Goal: Information Seeking & Learning: Learn about a topic

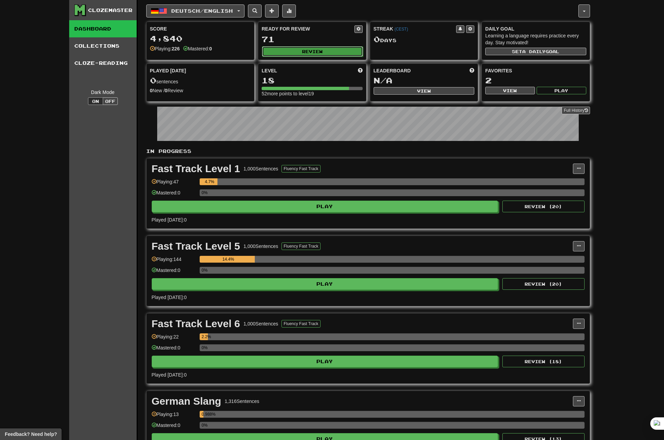
click at [306, 52] on button "Review" at bounding box center [312, 51] width 101 height 10
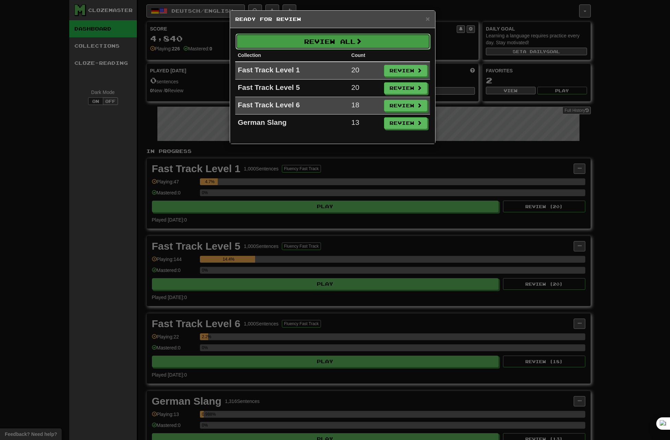
click at [343, 41] on button "Review All" at bounding box center [332, 42] width 195 height 16
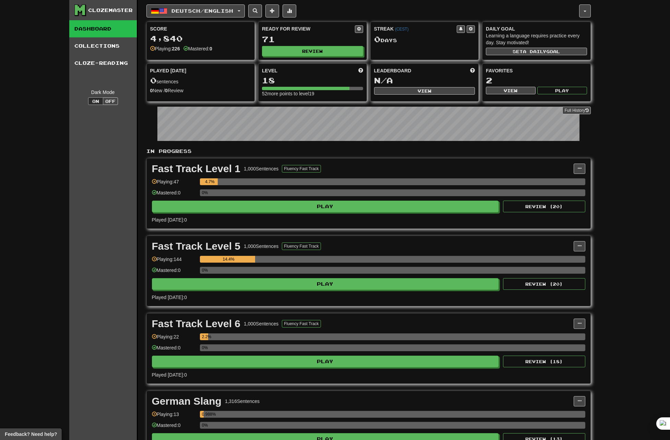
select select "**"
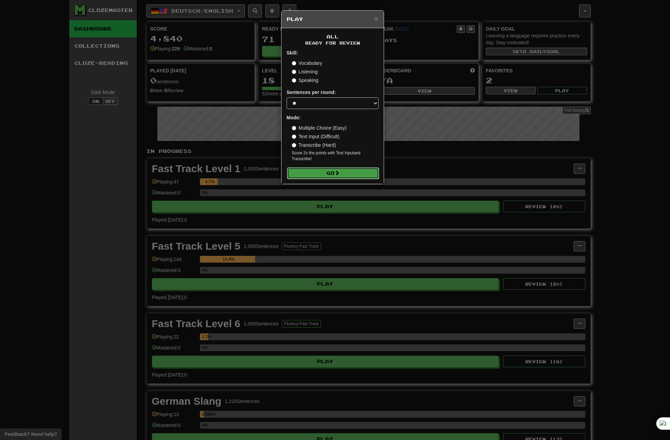
click at [333, 171] on button "Go" at bounding box center [333, 173] width 92 height 12
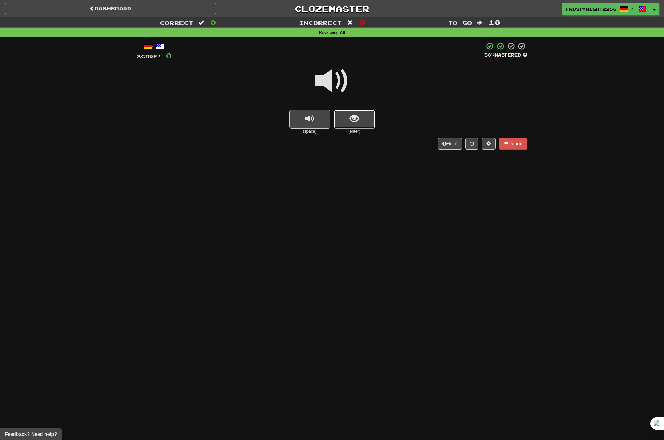
click at [351, 119] on span "show sentence" at bounding box center [354, 118] width 9 height 9
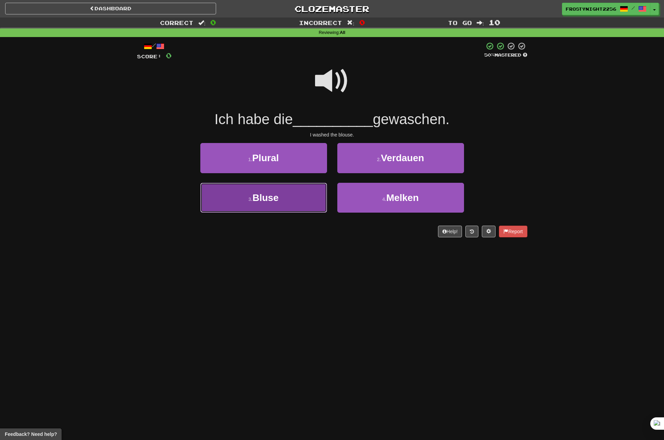
click at [258, 196] on span "Bluse" at bounding box center [266, 197] width 26 height 11
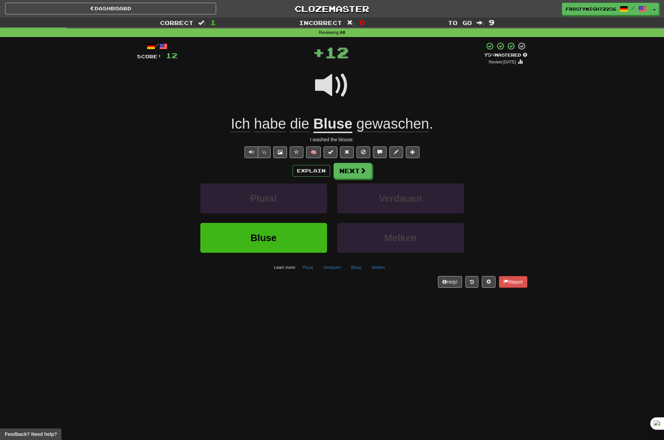
click at [333, 126] on u "Bluse" at bounding box center [333, 123] width 39 height 17
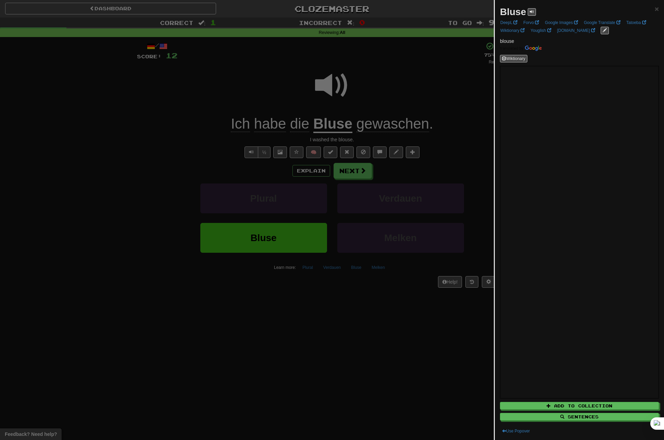
click at [135, 205] on div at bounding box center [332, 220] width 664 height 440
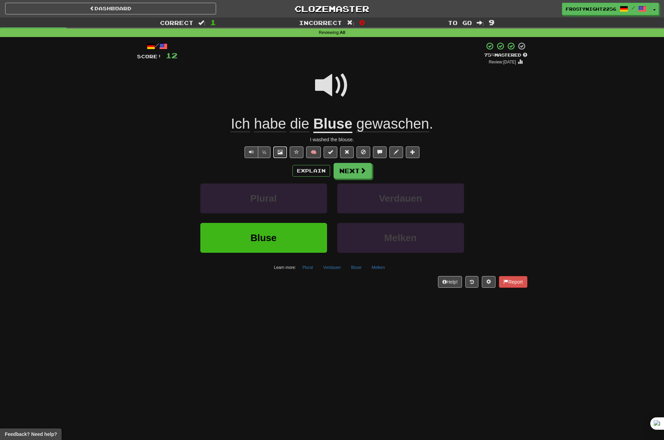
click at [279, 153] on span at bounding box center [280, 151] width 5 height 5
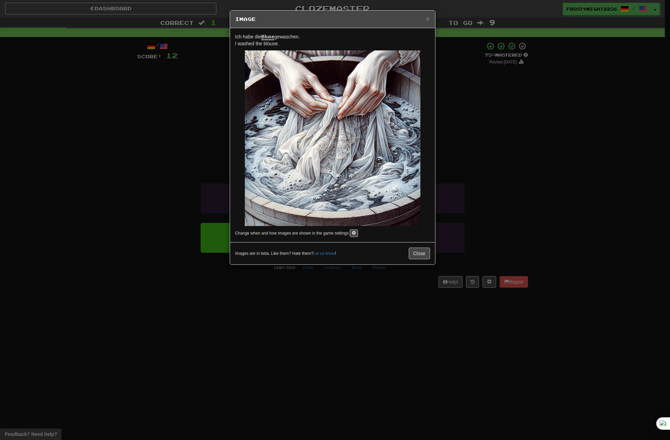
click at [109, 174] on div "× Image Ich habe die Bluse gewaschen. I washed the blouse. Change when and how …" at bounding box center [335, 220] width 670 height 440
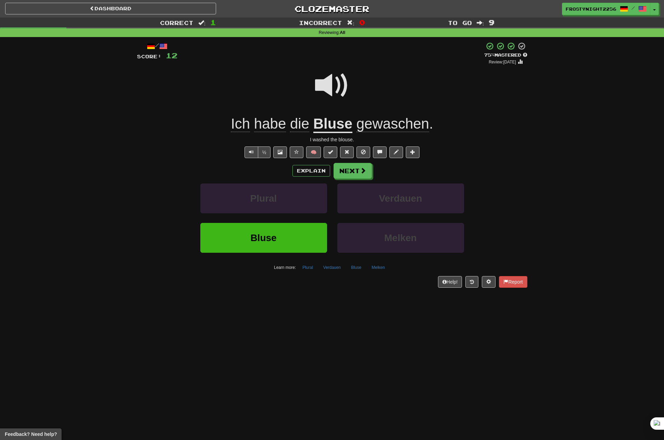
click at [336, 127] on u "Bluse" at bounding box center [333, 123] width 39 height 17
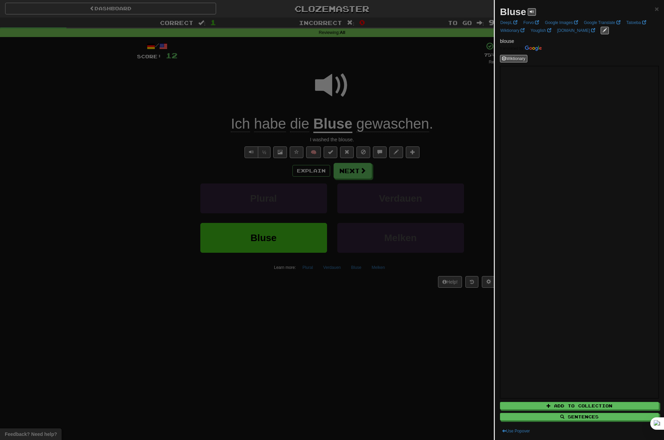
click at [312, 309] on div at bounding box center [332, 220] width 664 height 440
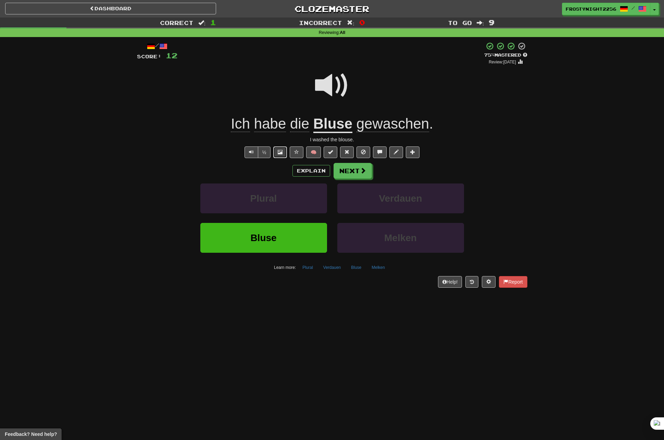
click at [279, 152] on span at bounding box center [280, 151] width 5 height 5
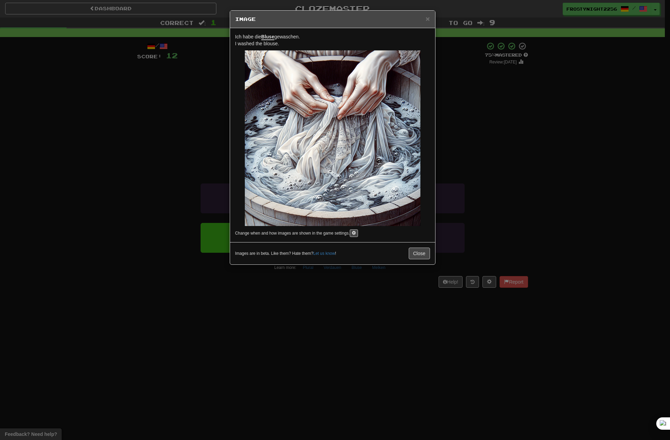
click at [129, 262] on div "× Image Ich habe die Bluse gewaschen. I washed the blouse. Change when and how …" at bounding box center [335, 220] width 670 height 440
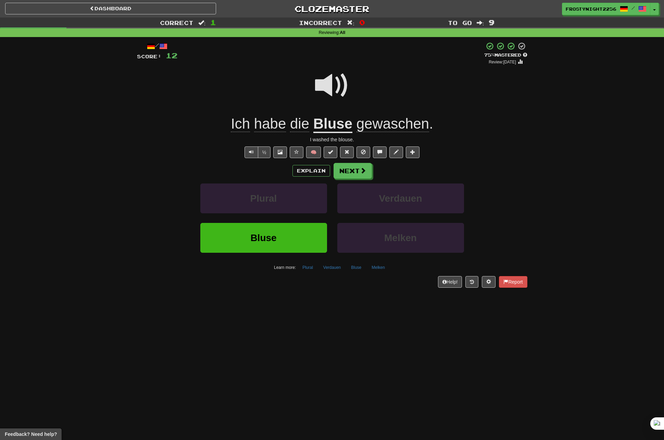
click at [330, 124] on u "Bluse" at bounding box center [333, 123] width 39 height 17
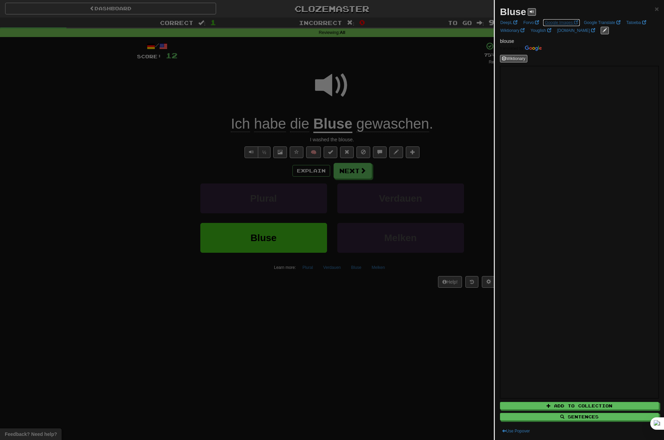
click at [567, 23] on link "Google Images" at bounding box center [561, 23] width 37 height 8
click at [56, 187] on div at bounding box center [332, 220] width 664 height 440
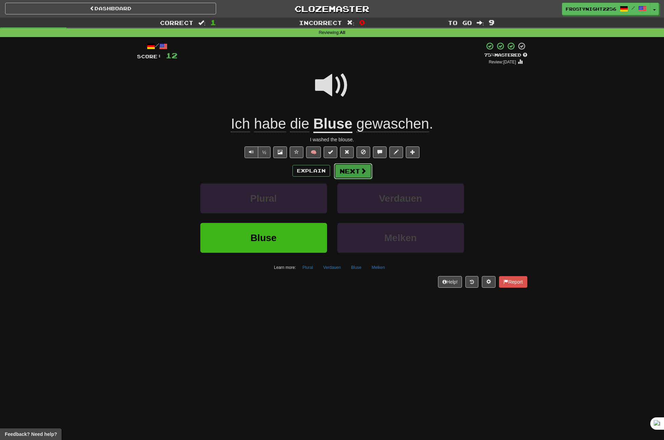
click at [358, 170] on button "Next" at bounding box center [353, 171] width 38 height 16
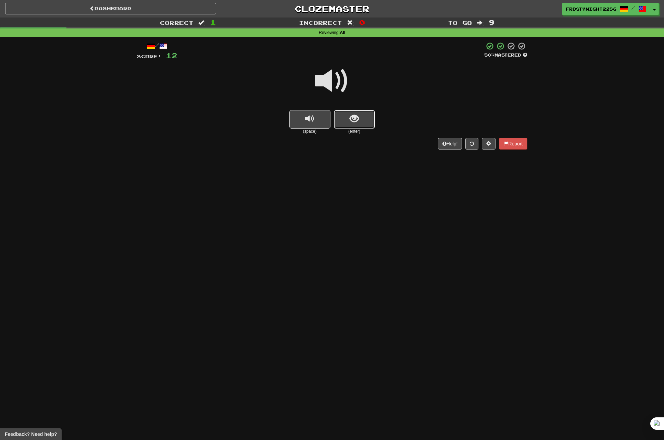
click at [348, 125] on button "show sentence" at bounding box center [354, 119] width 41 height 19
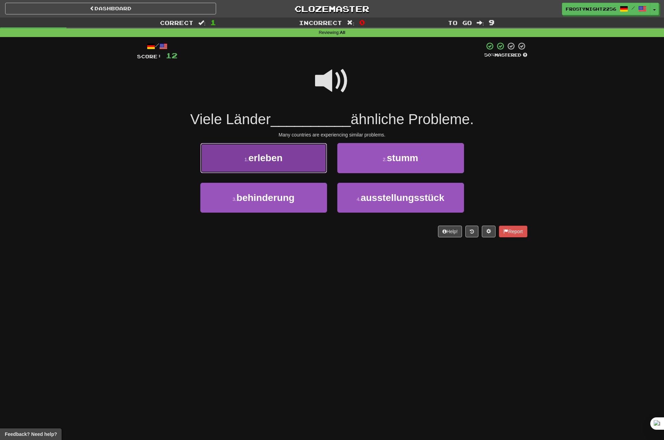
click at [262, 162] on span "erleben" at bounding box center [266, 158] width 34 height 11
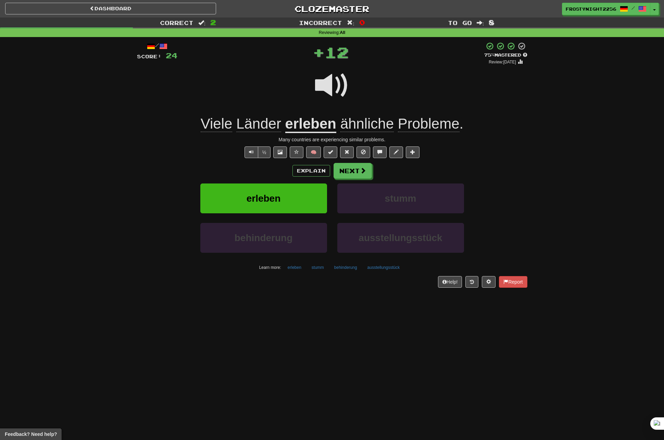
click at [361, 127] on span "ähnliche" at bounding box center [367, 123] width 53 height 16
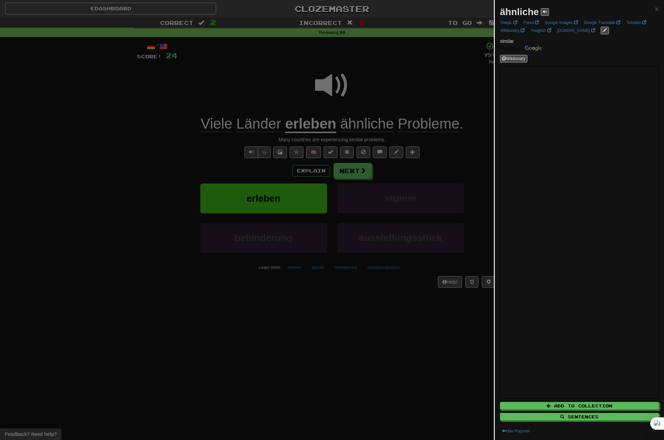
click at [106, 238] on div at bounding box center [332, 220] width 664 height 440
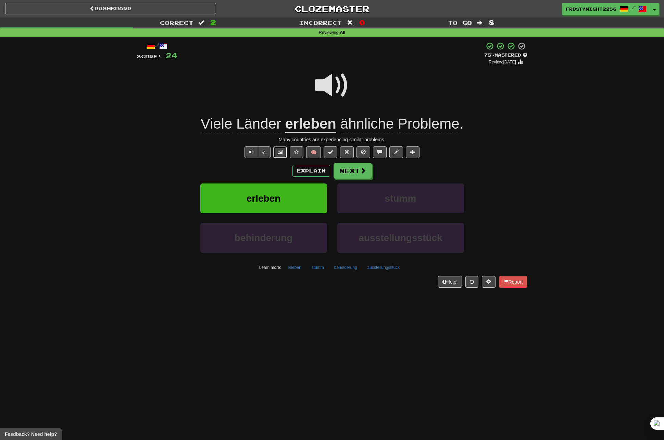
click at [277, 154] on button at bounding box center [280, 152] width 14 height 12
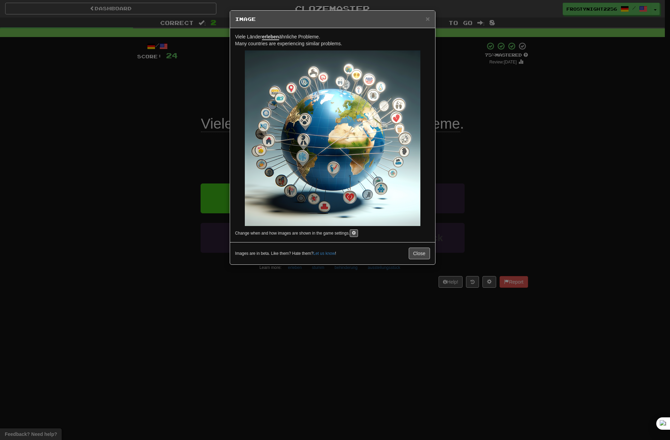
click at [150, 211] on div "× Image Viele Länder erleben ähnliche Probleme. Many countries are experiencing…" at bounding box center [335, 220] width 670 height 440
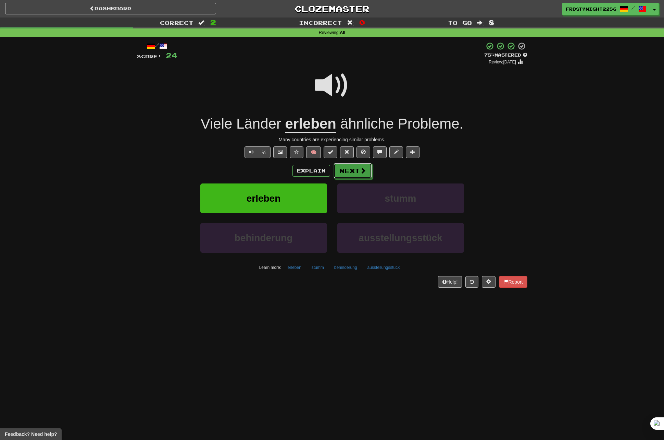
drag, startPoint x: 352, startPoint y: 172, endPoint x: 75, endPoint y: 223, distance: 281.4
click at [76, 223] on div "Correct : 2 Incorrect : 0 To go : 8 Reviewing : All / Score: 24 + 12 75 % Maste…" at bounding box center [332, 157] width 664 height 280
click at [296, 127] on u "erleben" at bounding box center [310, 123] width 51 height 17
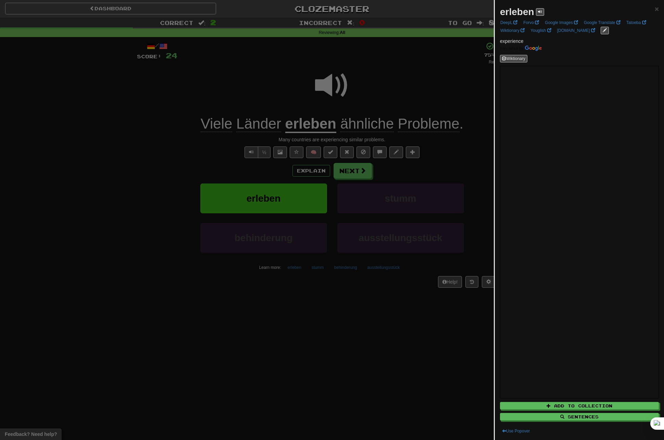
click at [269, 318] on div at bounding box center [332, 220] width 664 height 440
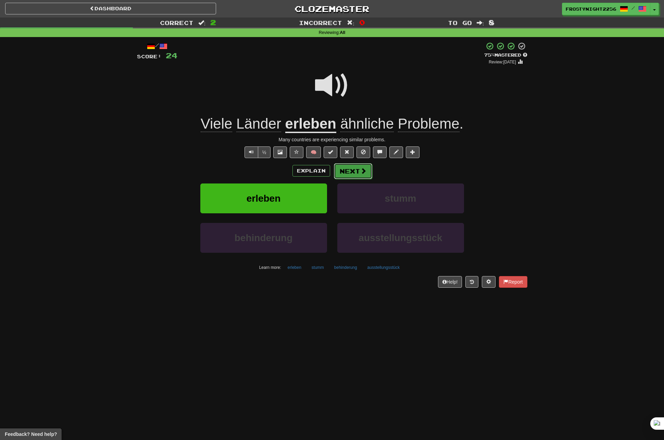
click at [344, 171] on button "Next" at bounding box center [353, 171] width 38 height 16
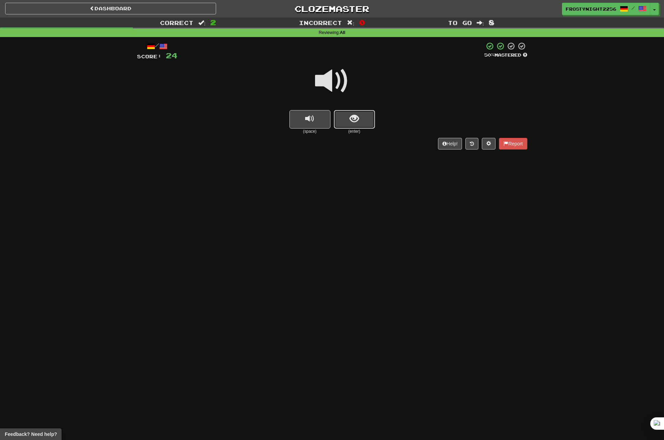
click at [361, 117] on button "show sentence" at bounding box center [354, 119] width 41 height 19
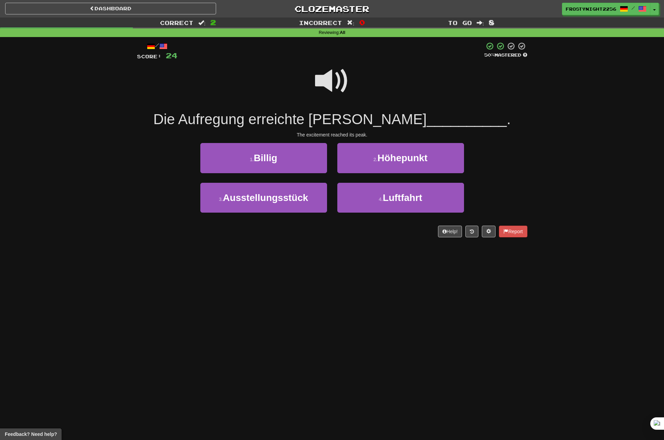
click at [292, 328] on div "Dashboard Clozemaster FrostyNight2256 / Toggle Dropdown Dashboard Leaderboard A…" at bounding box center [332, 220] width 664 height 440
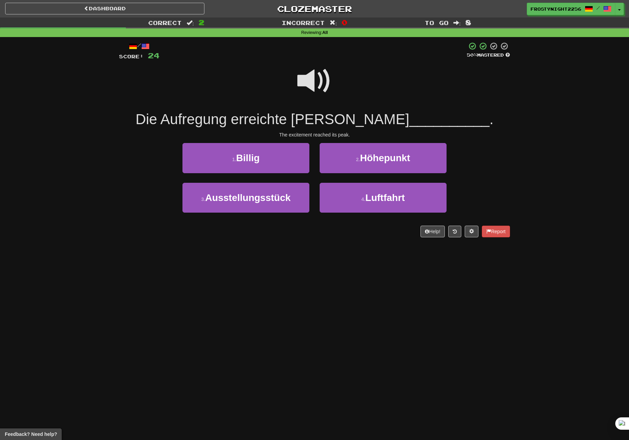
click at [315, 314] on div "Dashboard Clozemaster FrostyNight2256 / Toggle Dropdown Dashboard Leaderboard A…" at bounding box center [314, 220] width 629 height 440
click at [313, 90] on span at bounding box center [314, 81] width 34 height 34
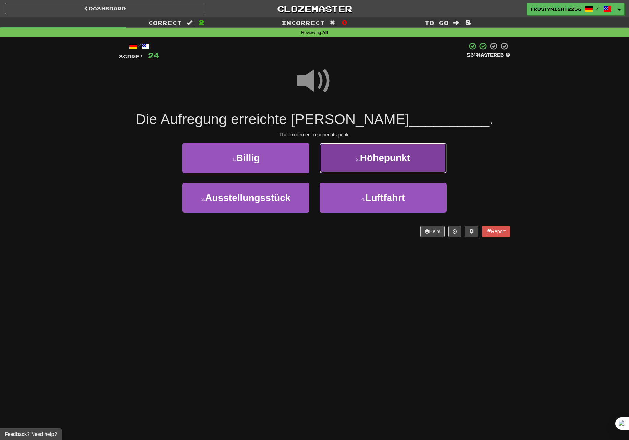
click at [412, 164] on button "2 . Höhepunkt" at bounding box center [382, 158] width 127 height 30
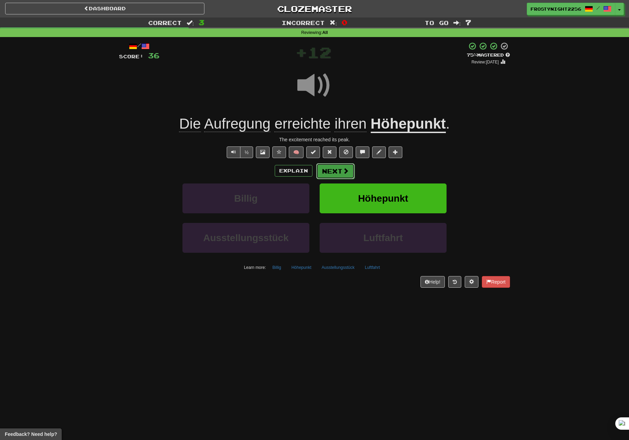
click at [325, 169] on button "Next" at bounding box center [335, 171] width 38 height 16
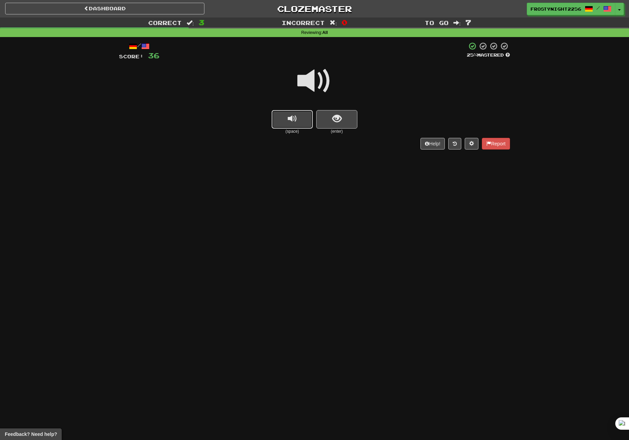
click at [288, 118] on span "replay audio" at bounding box center [292, 118] width 9 height 9
click at [339, 117] on span "show sentence" at bounding box center [336, 118] width 9 height 9
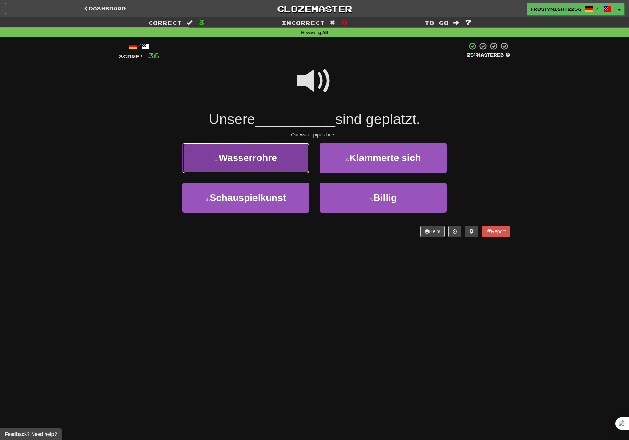
click at [241, 154] on span "Wasserrohre" at bounding box center [248, 158] width 58 height 11
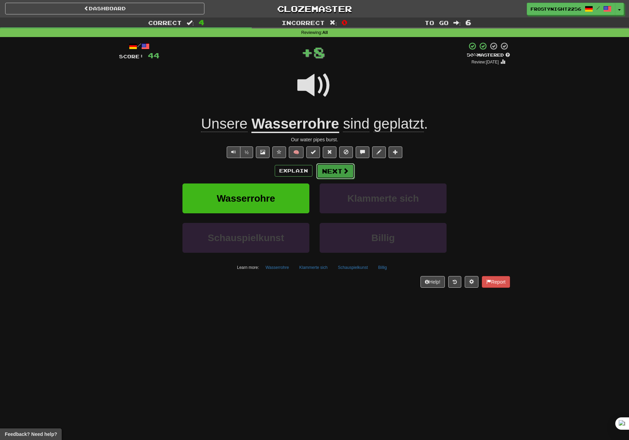
click at [340, 174] on button "Next" at bounding box center [335, 171] width 38 height 16
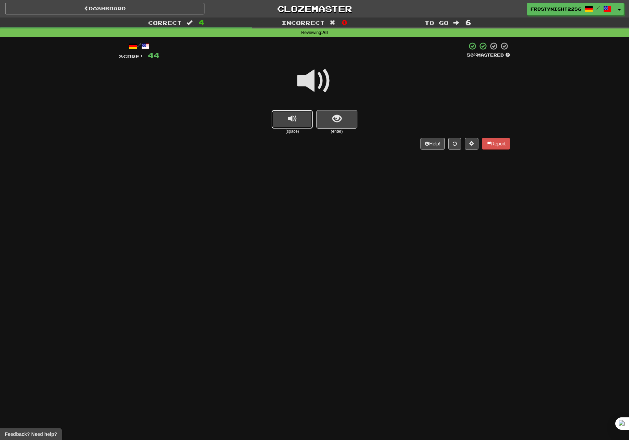
click at [309, 116] on button "replay audio" at bounding box center [291, 119] width 41 height 19
click at [332, 114] on span "show sentence" at bounding box center [336, 118] width 9 height 9
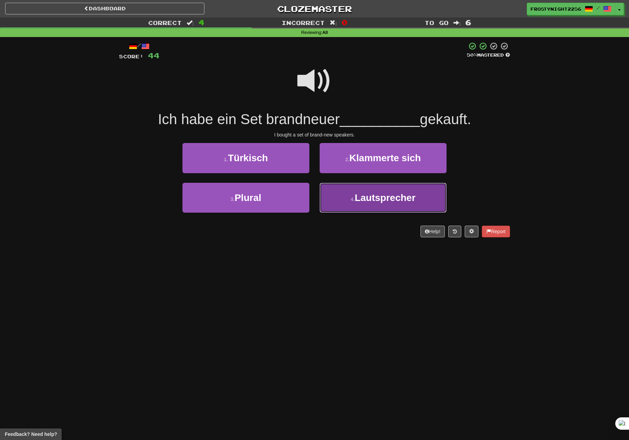
click at [399, 195] on span "Lautsprecher" at bounding box center [384, 197] width 61 height 11
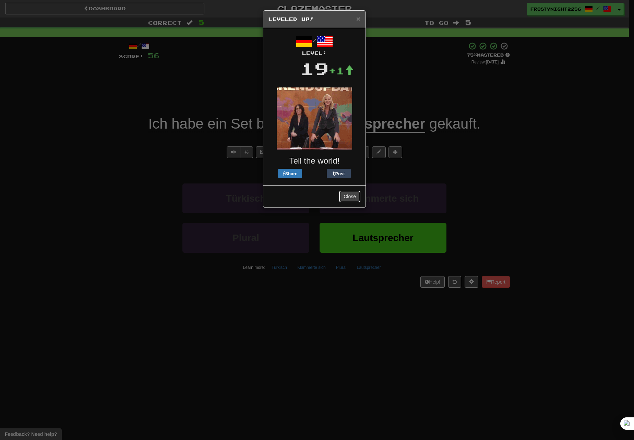
click at [350, 197] on button "Close" at bounding box center [349, 197] width 21 height 12
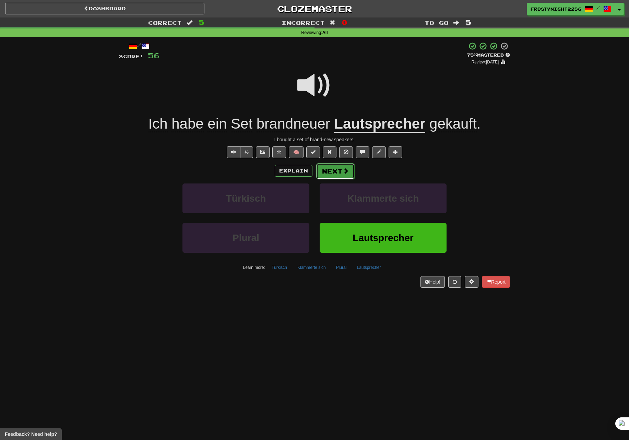
click at [340, 170] on button "Next" at bounding box center [335, 171] width 38 height 16
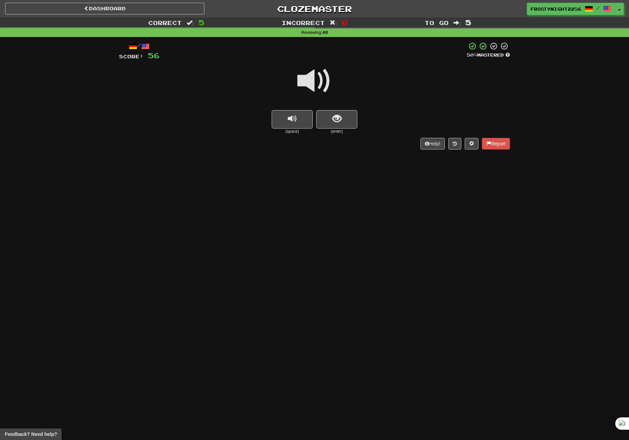
click at [358, 118] on div "(space) (enter)" at bounding box center [314, 122] width 391 height 24
click at [338, 124] on button "show sentence" at bounding box center [336, 119] width 41 height 19
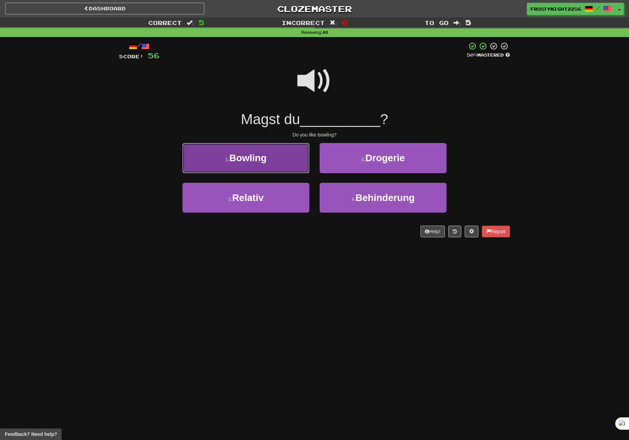
click at [296, 157] on button "1 . Bowling" at bounding box center [245, 158] width 127 height 30
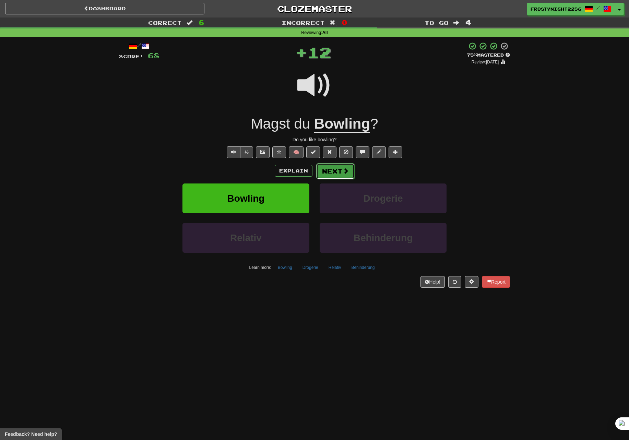
click at [347, 169] on span at bounding box center [345, 171] width 6 height 6
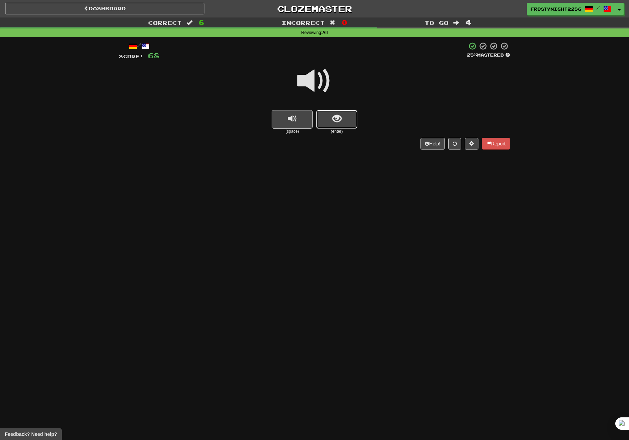
click at [322, 119] on button "show sentence" at bounding box center [336, 119] width 41 height 19
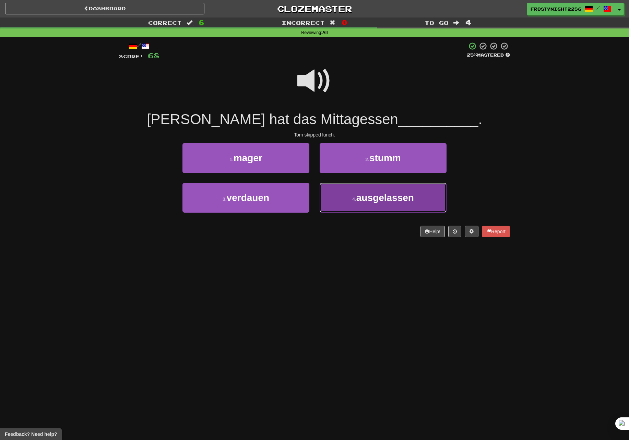
click at [342, 199] on button "4 . ausgelassen" at bounding box center [382, 198] width 127 height 30
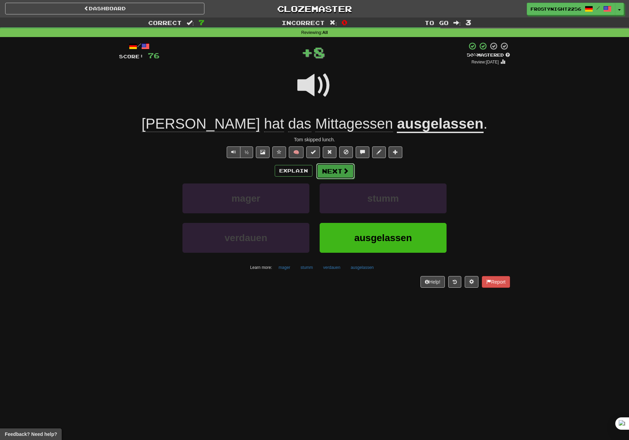
click at [342, 175] on button "Next" at bounding box center [335, 171] width 38 height 16
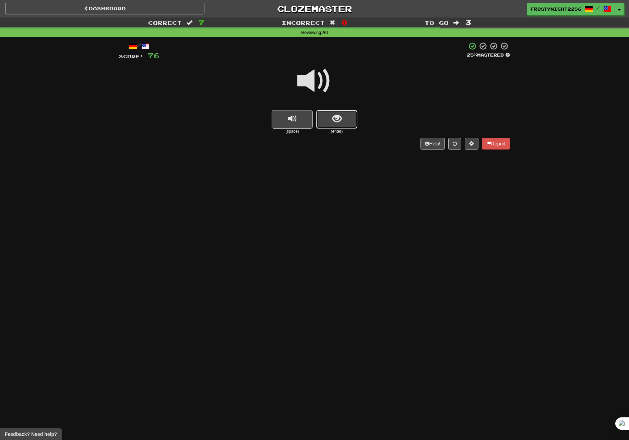
click at [340, 121] on span "show sentence" at bounding box center [336, 118] width 9 height 9
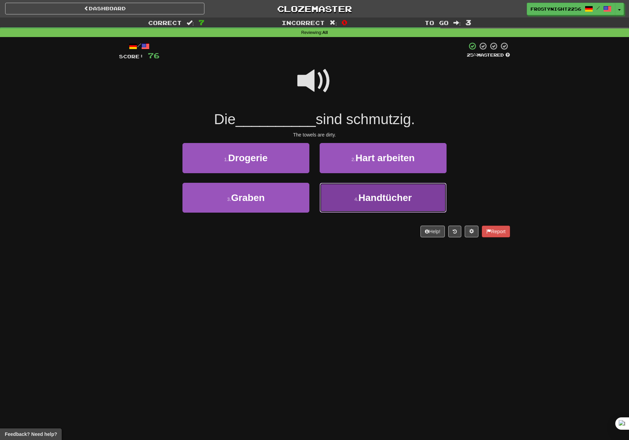
click at [350, 200] on button "4 . Handtücher" at bounding box center [382, 198] width 127 height 30
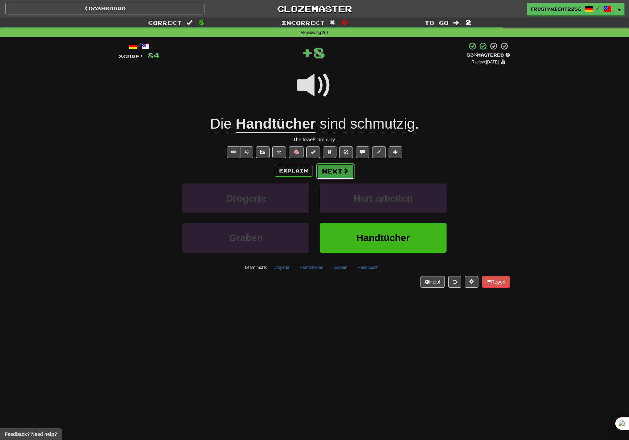
click at [342, 173] on span at bounding box center [345, 171] width 6 height 6
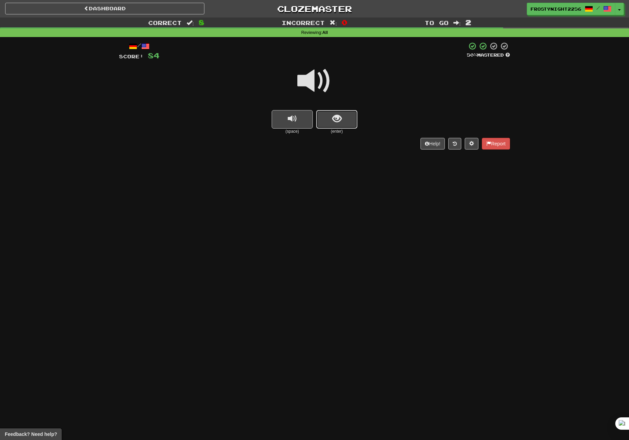
click at [340, 113] on button "show sentence" at bounding box center [336, 119] width 41 height 19
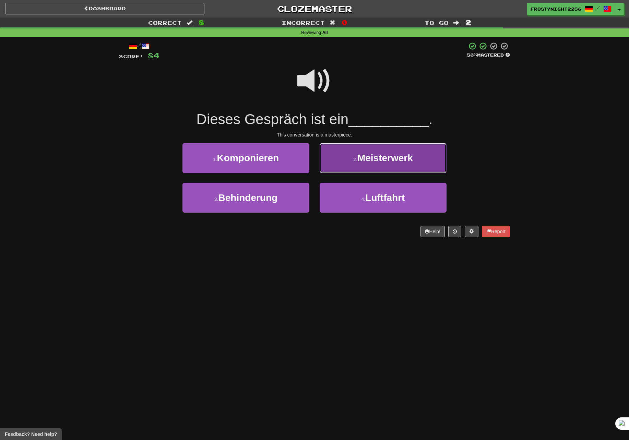
click at [388, 160] on span "Meisterwerk" at bounding box center [385, 158] width 56 height 11
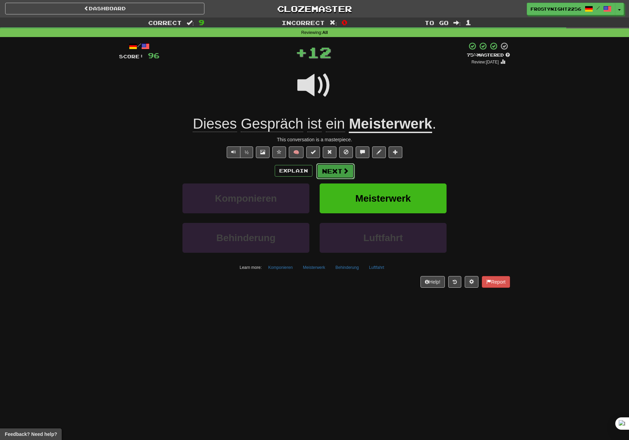
click at [338, 166] on button "Next" at bounding box center [335, 171] width 38 height 16
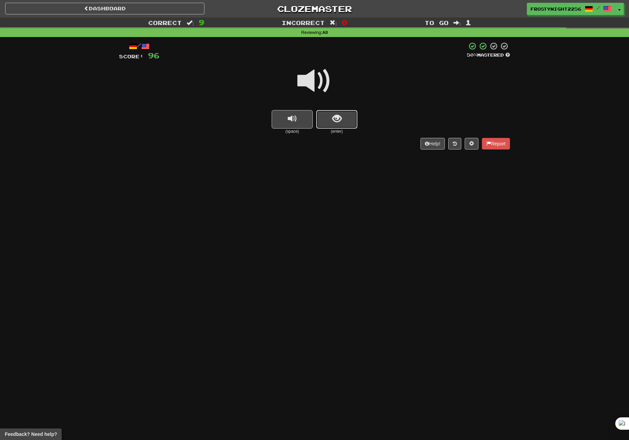
click at [330, 114] on button "show sentence" at bounding box center [336, 119] width 41 height 19
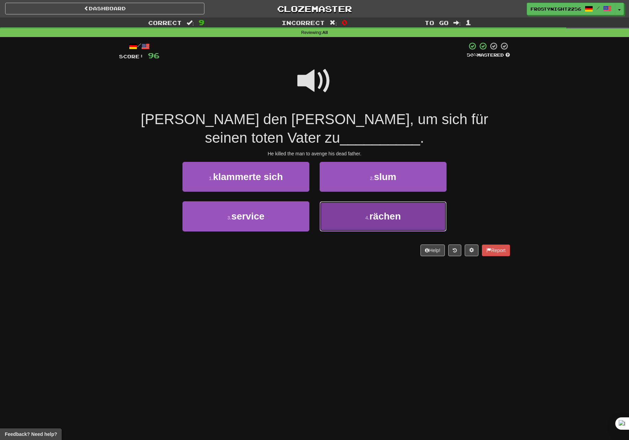
click at [352, 226] on button "4 . rächen" at bounding box center [382, 216] width 127 height 30
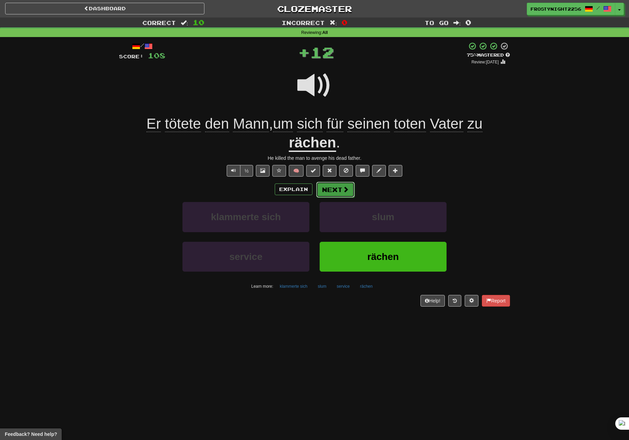
click at [343, 191] on span at bounding box center [345, 189] width 6 height 6
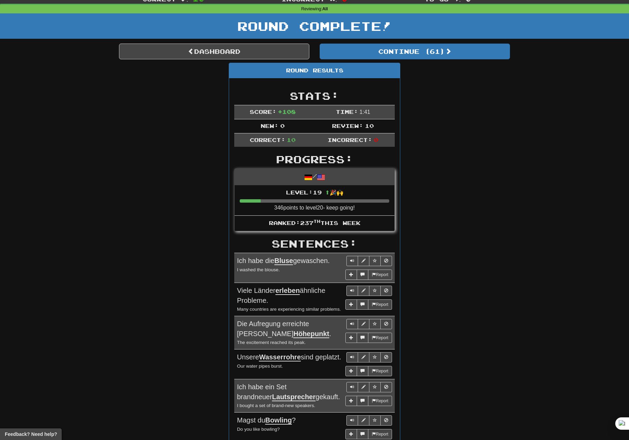
scroll to position [34, 0]
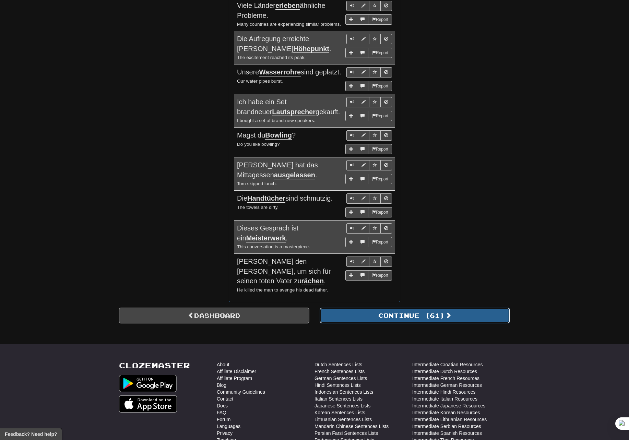
click at [452, 309] on button "Continue ( 61 )" at bounding box center [414, 315] width 190 height 16
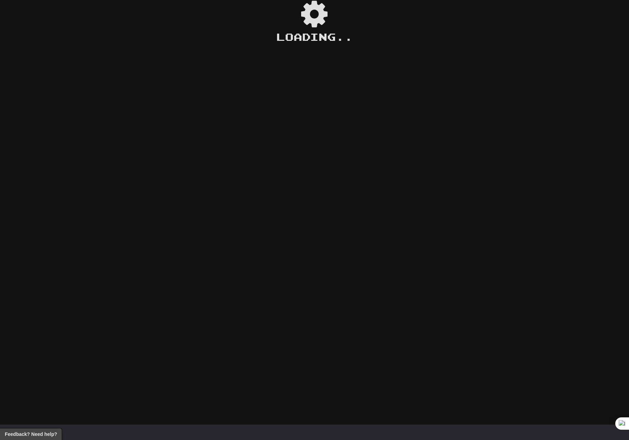
scroll to position [0, 0]
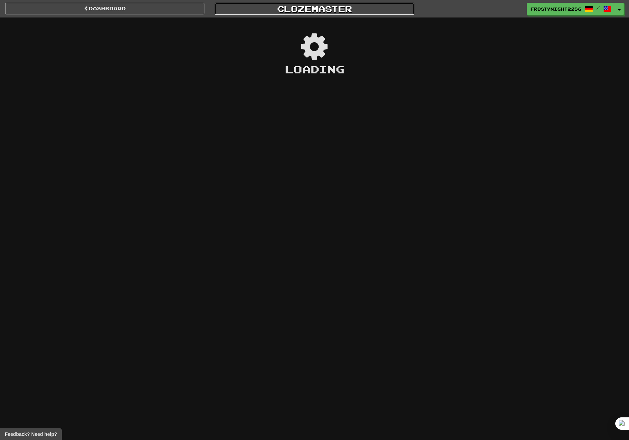
click at [285, 9] on link "Clozemaster" at bounding box center [314, 9] width 199 height 12
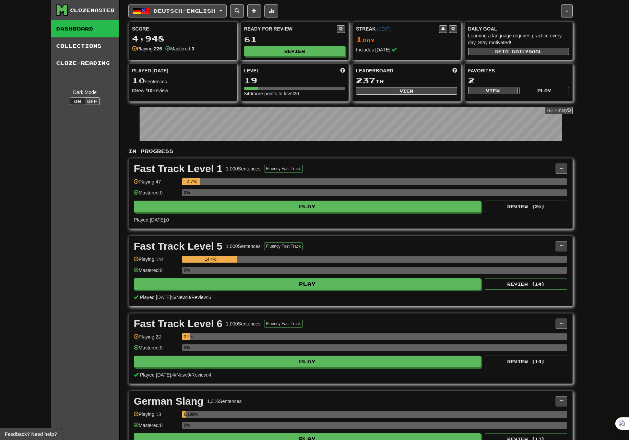
click at [215, 8] on span "Deutsch / English" at bounding box center [185, 11] width 62 height 6
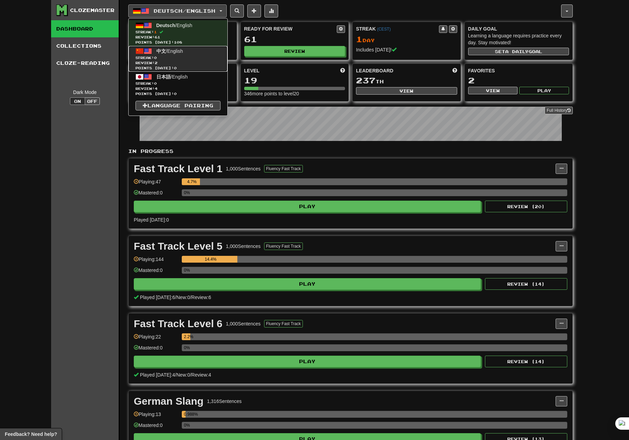
click at [178, 50] on span "中文 / English" at bounding box center [169, 50] width 27 height 5
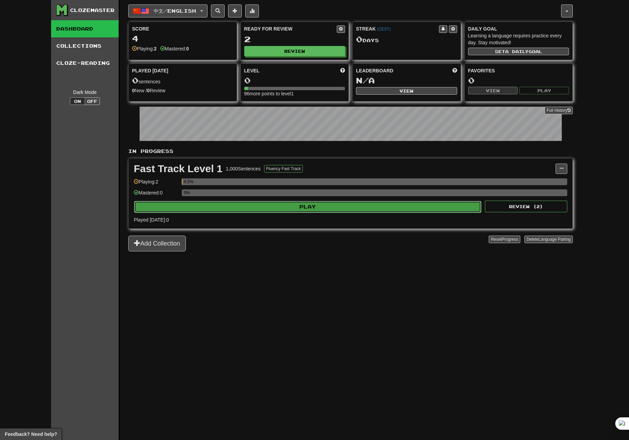
click at [307, 209] on button "Play" at bounding box center [307, 207] width 347 height 12
select select "**"
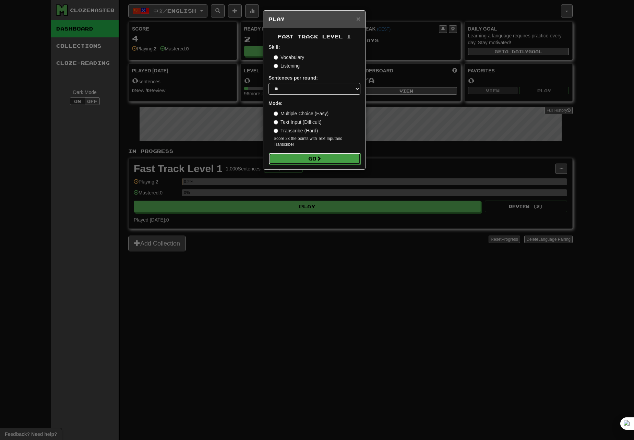
click at [309, 155] on button "Go" at bounding box center [315, 159] width 92 height 12
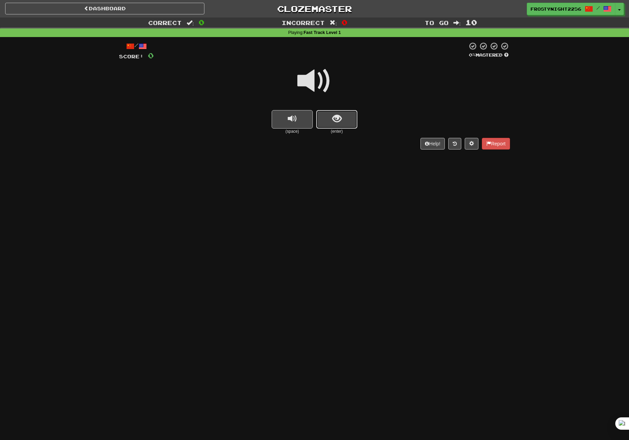
click at [351, 122] on button "show sentence" at bounding box center [336, 119] width 41 height 19
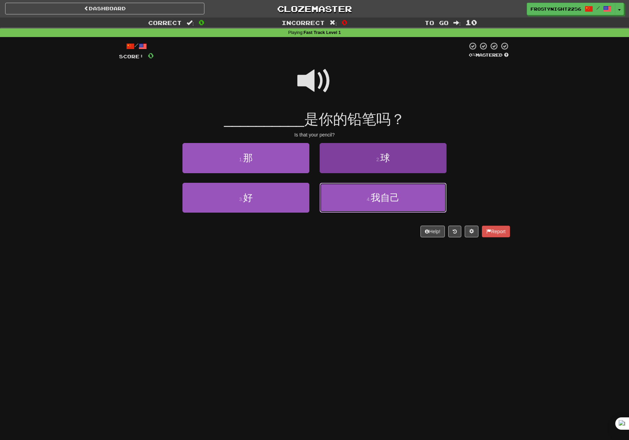
drag, startPoint x: 389, startPoint y: 190, endPoint x: 399, endPoint y: 191, distance: 10.6
click at [390, 191] on button "4 . 我自己" at bounding box center [382, 198] width 127 height 30
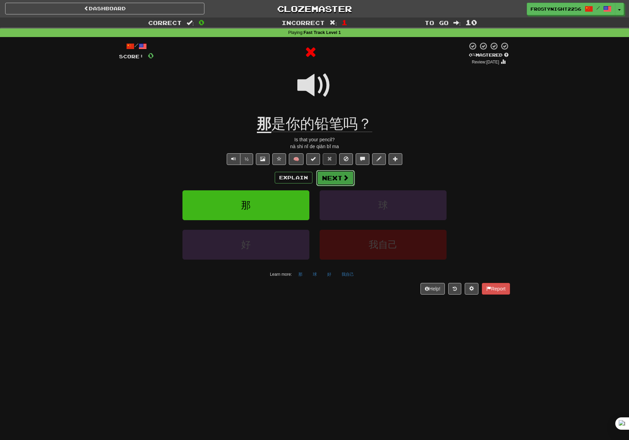
click at [340, 182] on button "Next" at bounding box center [335, 178] width 38 height 16
